Goal: Obtain resource: Download file/media

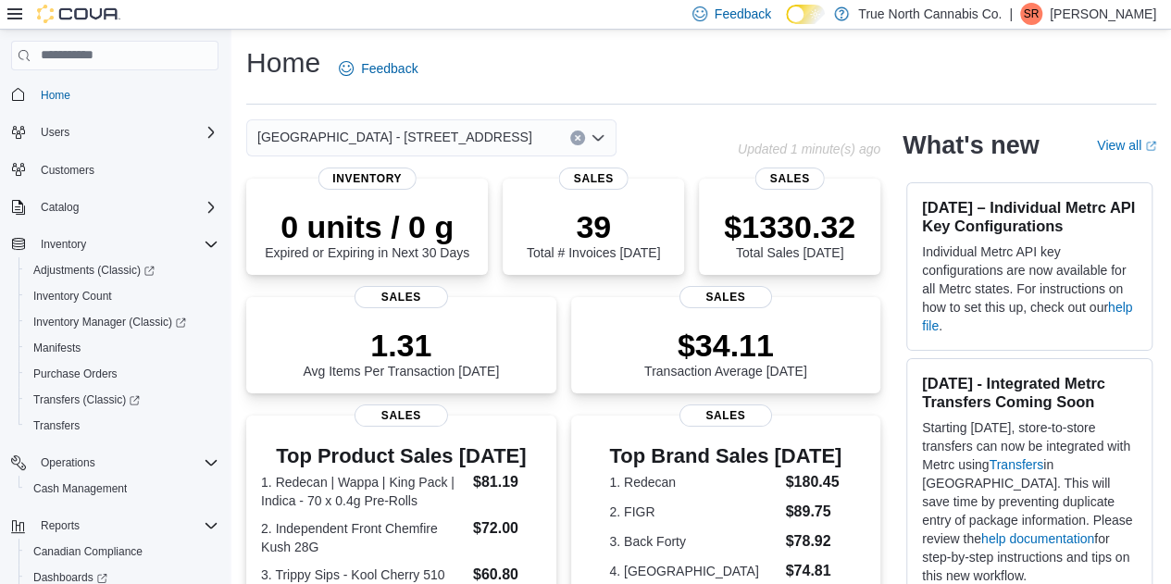
scroll to position [134, 0]
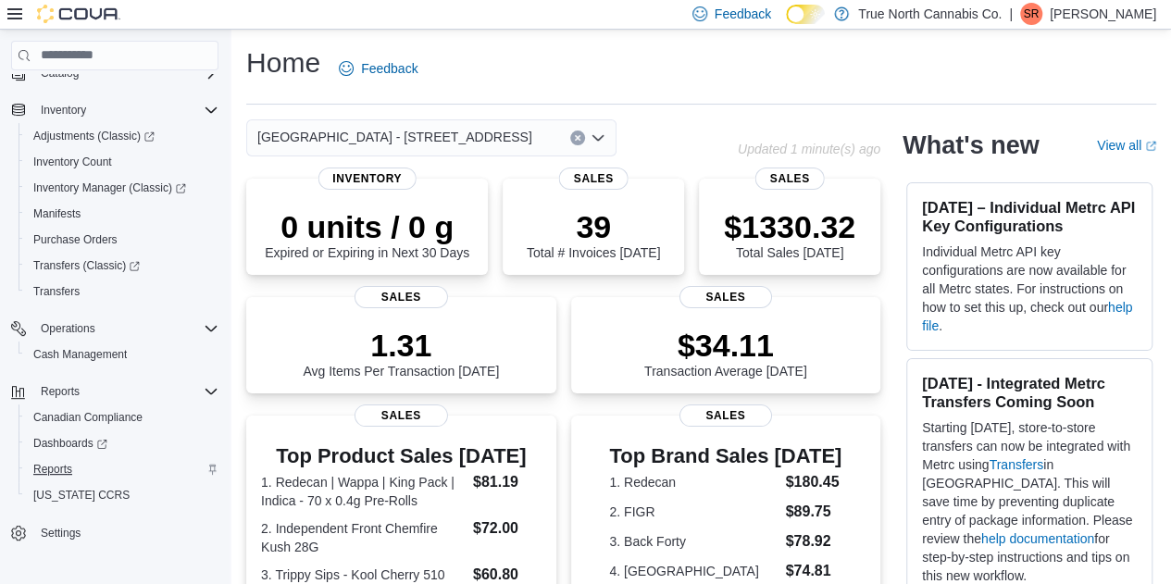
click at [44, 472] on span "Reports" at bounding box center [52, 469] width 39 height 15
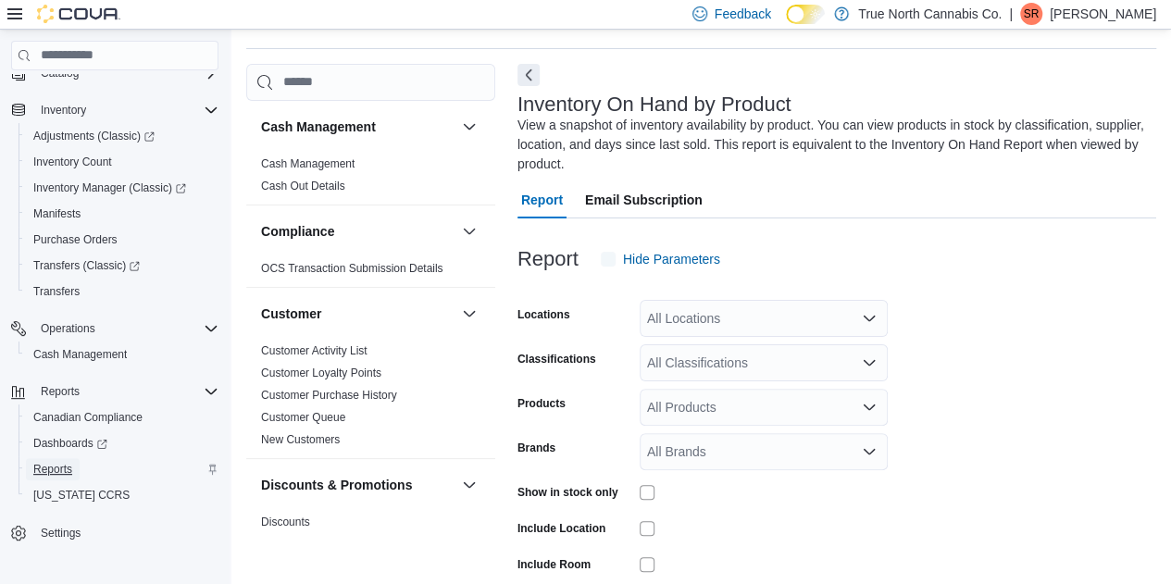
scroll to position [81, 0]
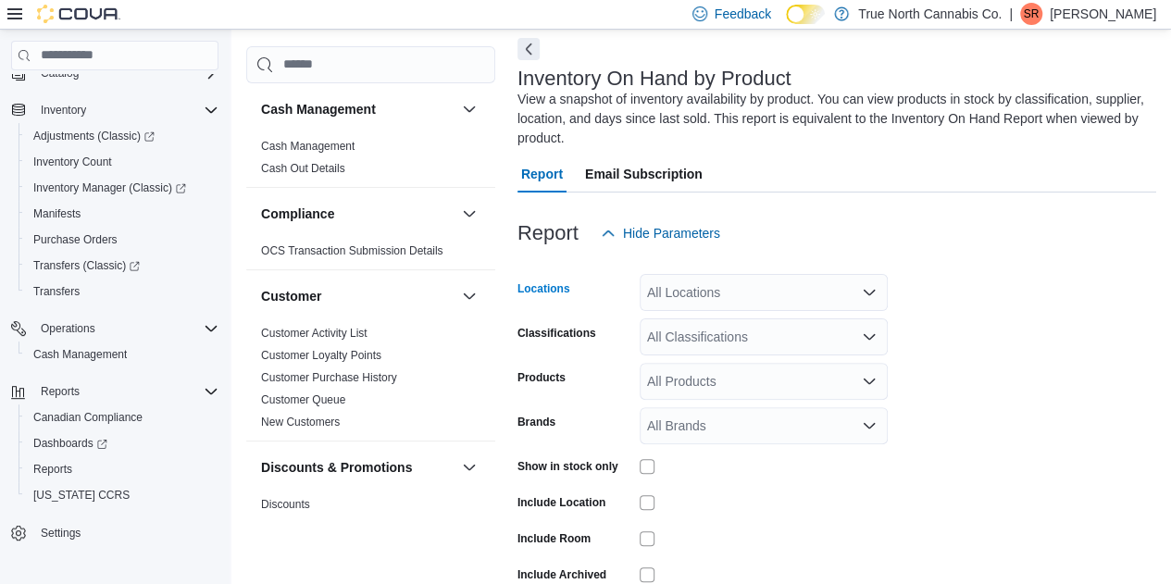
click at [739, 303] on div "All Locations" at bounding box center [764, 292] width 248 height 37
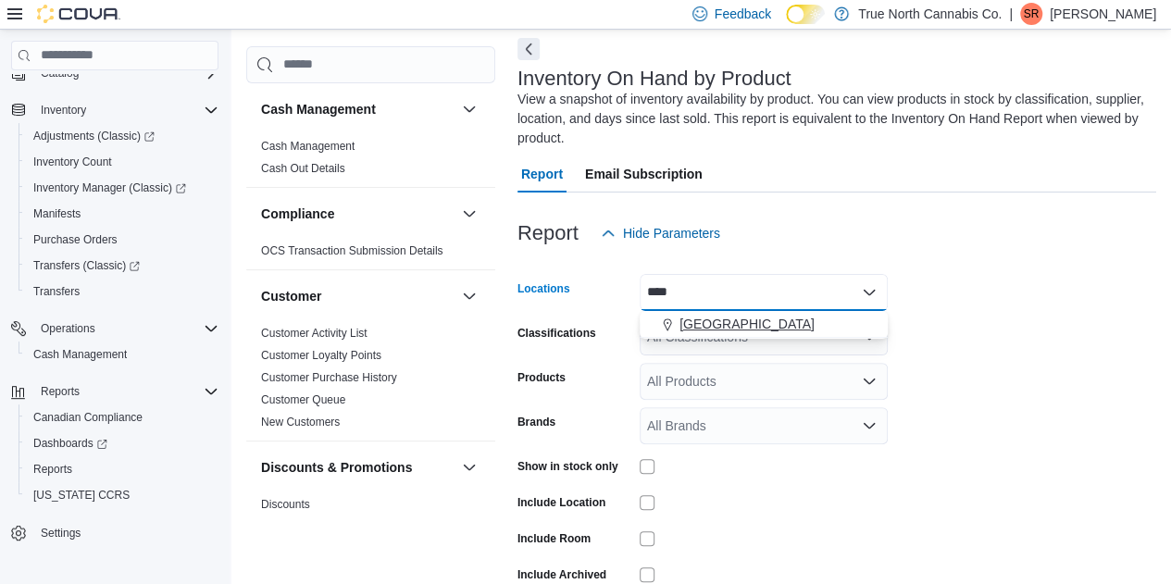
type input "****"
click at [701, 321] on span "[GEOGRAPHIC_DATA]" at bounding box center [746, 324] width 135 height 19
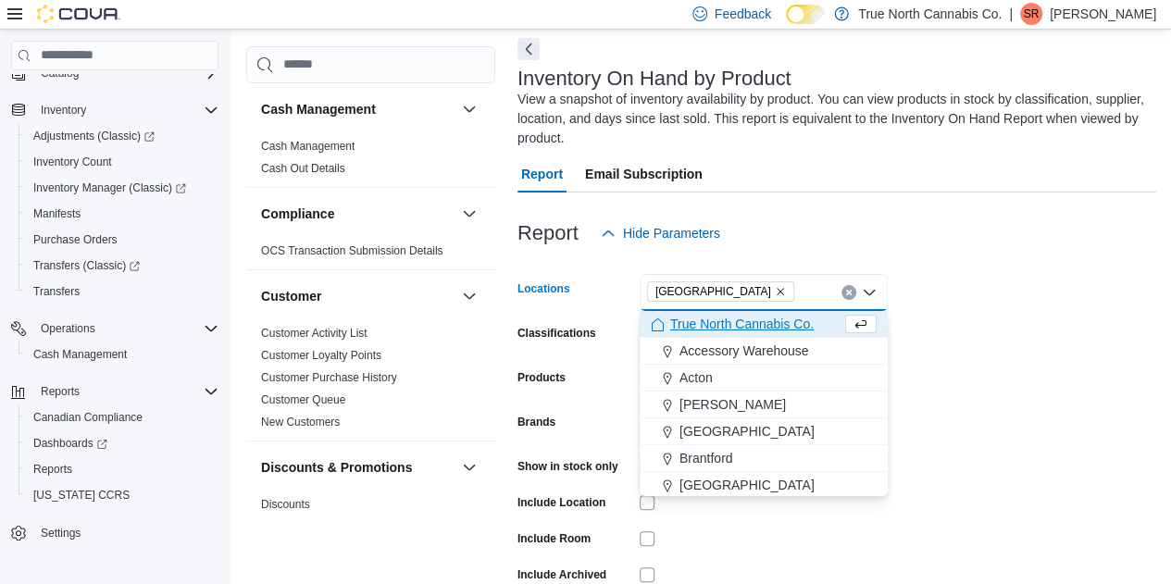
click at [1077, 314] on form "Locations [GEOGRAPHIC_DATA] Combo box. Selected. [GEOGRAPHIC_DATA]. Press Backs…" at bounding box center [836, 446] width 639 height 389
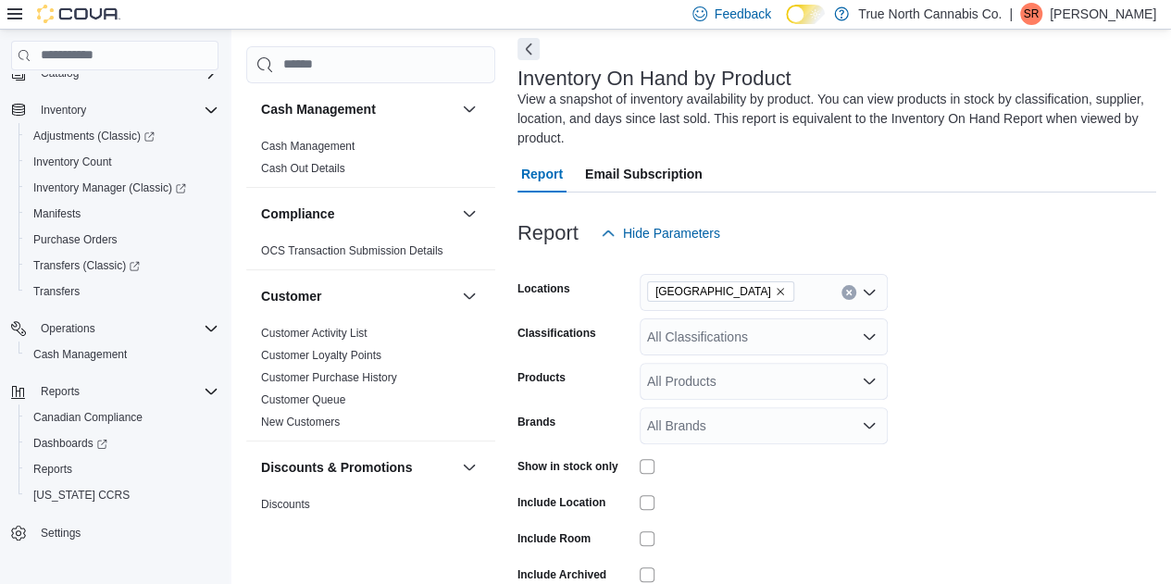
click at [674, 330] on div "All Classifications" at bounding box center [764, 336] width 248 height 37
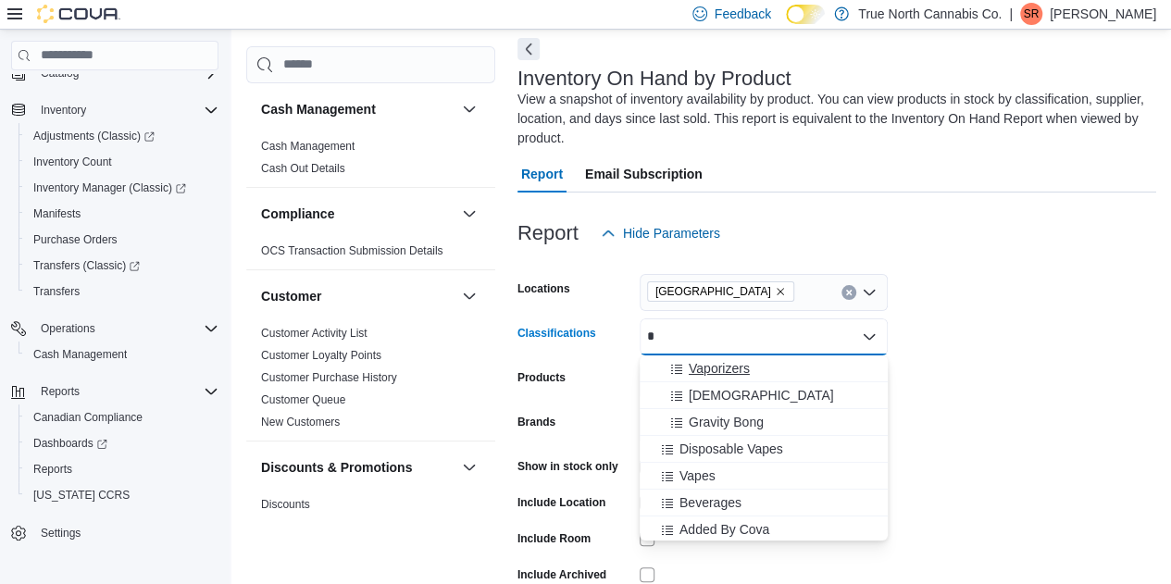
type input "*"
click at [675, 369] on icon "Choose from the following options" at bounding box center [676, 369] width 15 height 15
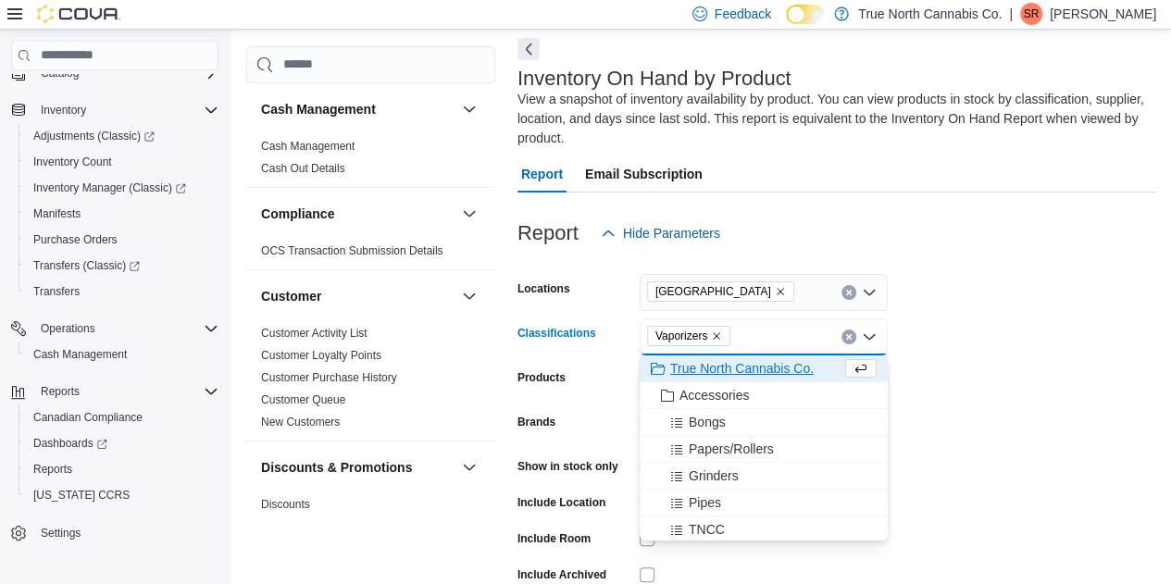
click at [712, 334] on icon "Remove Vaporizers from selection in this group" at bounding box center [716, 335] width 11 height 11
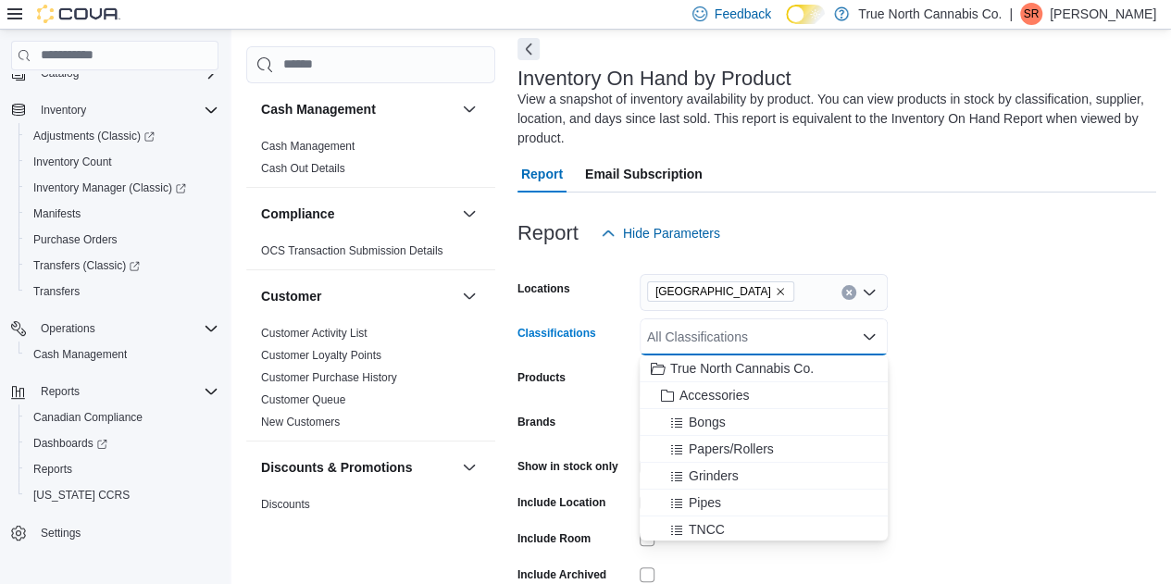
click at [733, 332] on div "All Classifications Combo box. Selected. Combo box input. All Classifications. …" at bounding box center [764, 336] width 248 height 37
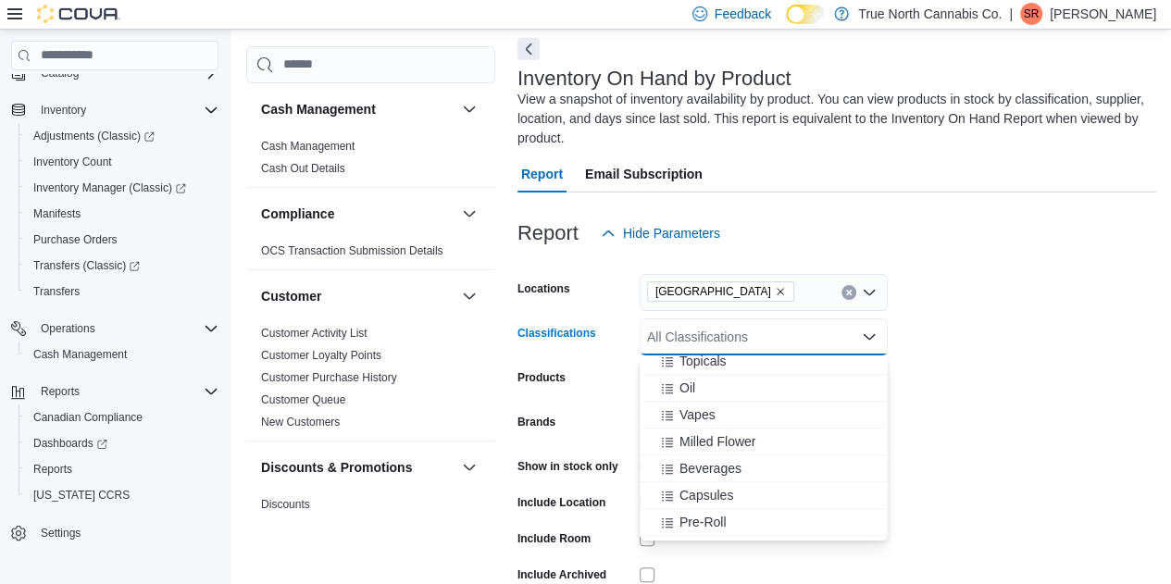
scroll to position [702, 0]
click at [673, 414] on icon "Choose from the following options" at bounding box center [667, 419] width 15 height 15
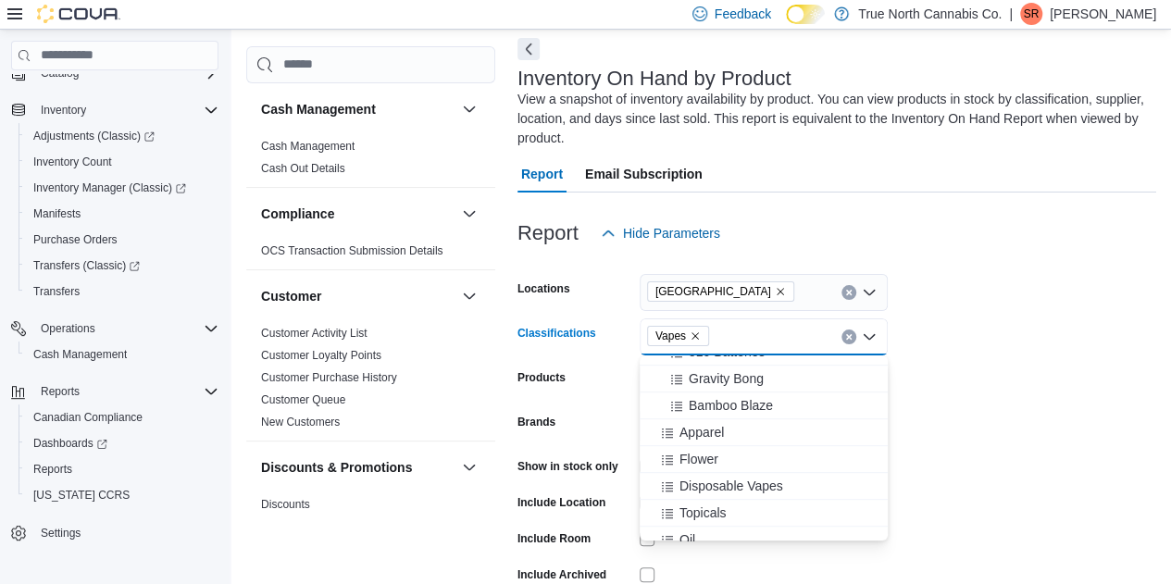
scroll to position [549, 0]
click at [668, 484] on icon "Choose from the following options" at bounding box center [667, 491] width 15 height 15
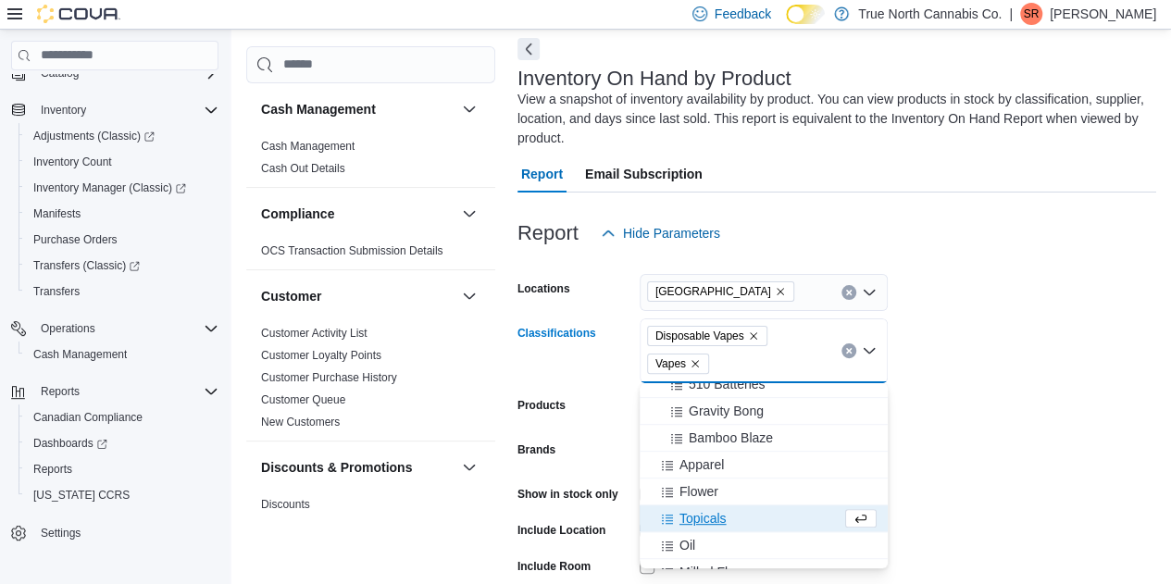
click at [940, 395] on form "Locations [GEOGRAPHIC_DATA] Classifications Disposable Vapes Vapes Combo box. S…" at bounding box center [836, 460] width 639 height 416
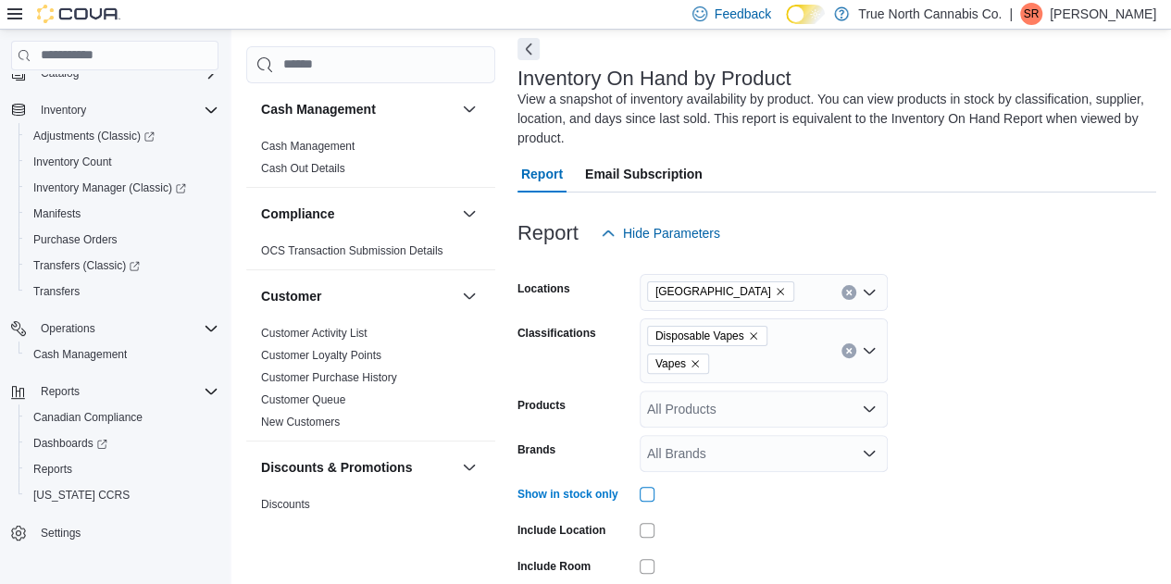
scroll to position [202, 0]
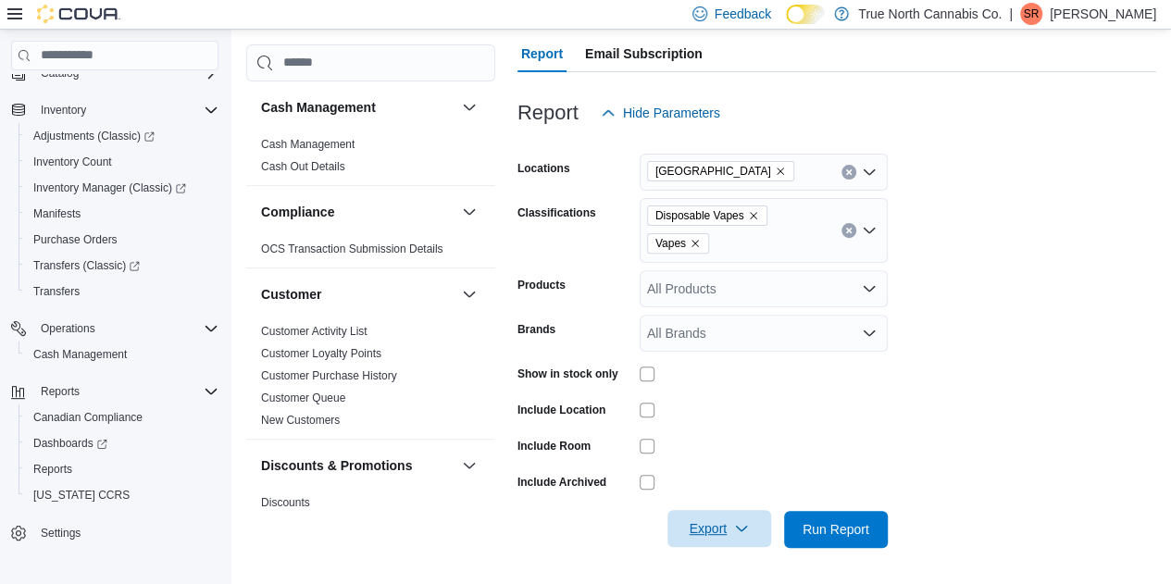
click at [726, 532] on span "Export" at bounding box center [718, 528] width 81 height 37
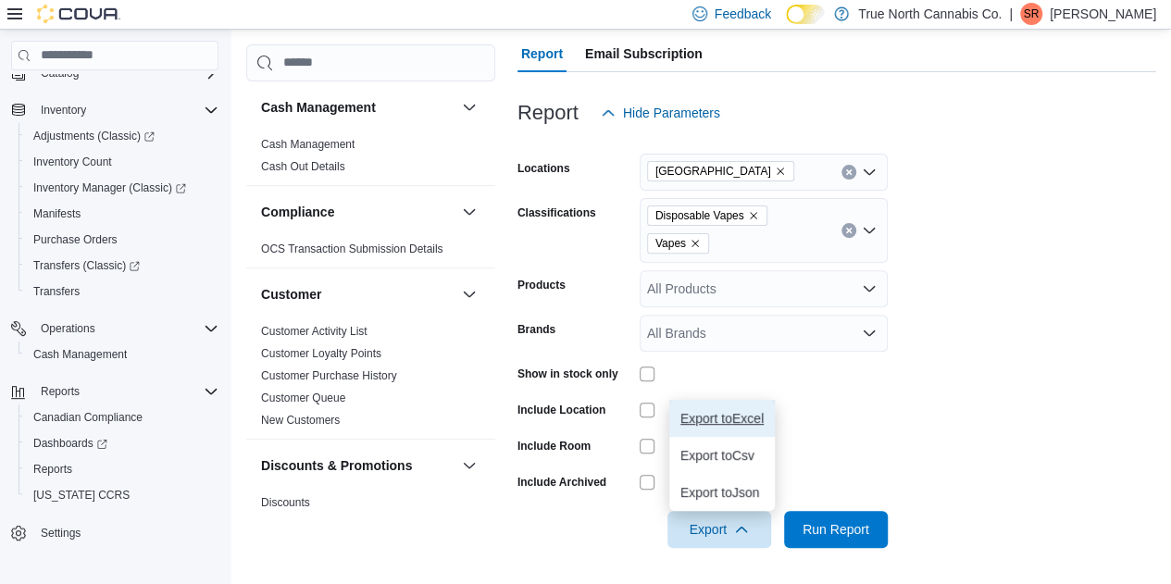
click at [692, 421] on span "Export to Excel" at bounding box center [721, 418] width 83 height 15
click at [707, 416] on span "Export to Excel" at bounding box center [721, 418] width 83 height 15
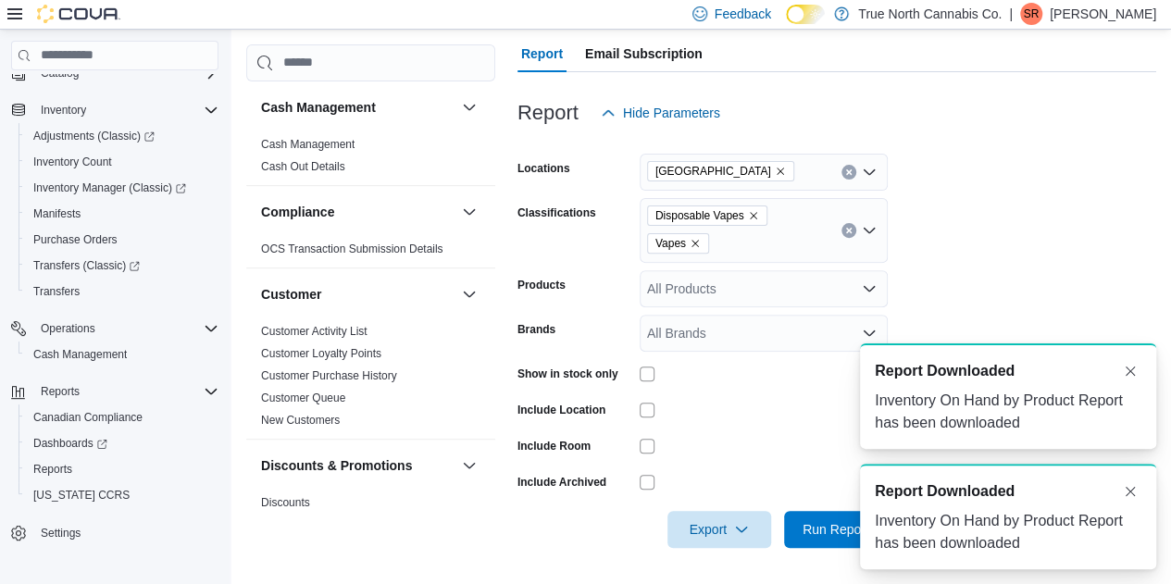
scroll to position [0, 0]
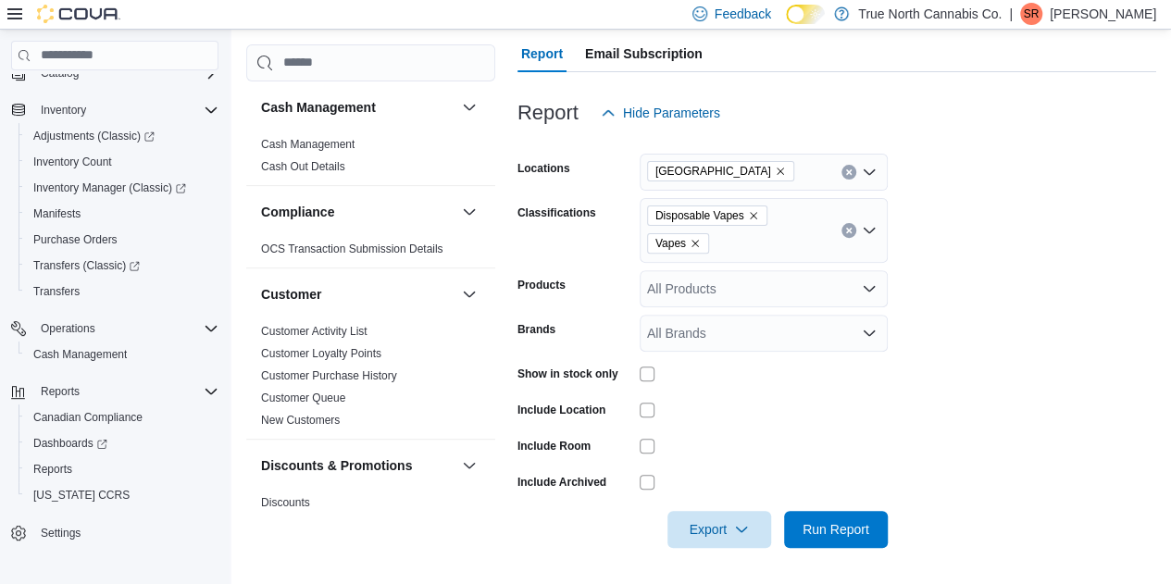
click at [924, 44] on div "Report Email Subscription" at bounding box center [836, 53] width 639 height 37
